Goal: Task Accomplishment & Management: Manage account settings

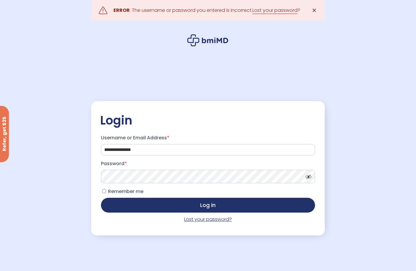
click at [212, 220] on link "Lost your password?" at bounding box center [208, 219] width 48 height 7
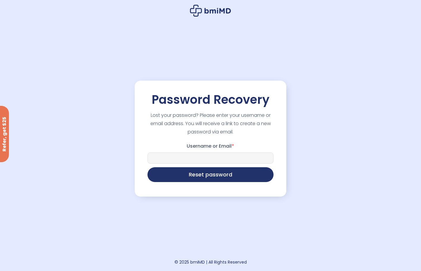
click at [205, 159] on input "Username or Email *" at bounding box center [210, 158] width 126 height 11
type input "**********"
click at [205, 175] on button "Reset password" at bounding box center [210, 174] width 126 height 15
